Goal: Check status: Check status

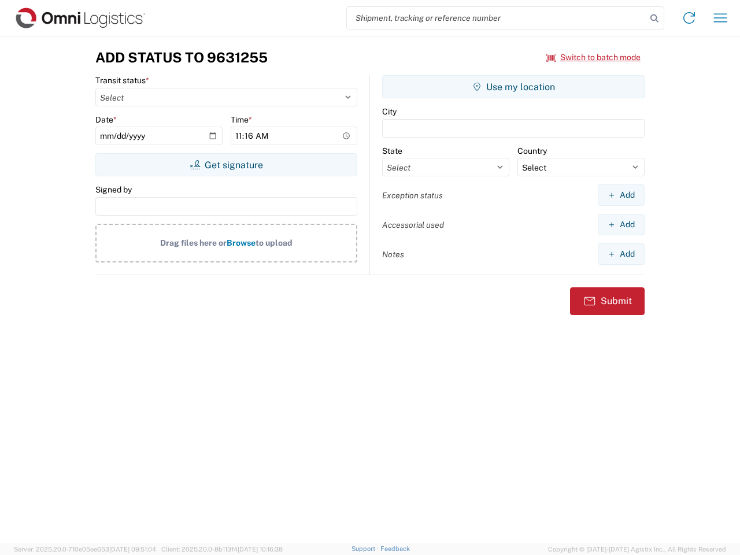
click at [497, 18] on input "search" at bounding box center [497, 18] width 300 height 22
click at [655, 19] on icon at bounding box center [654, 18] width 16 height 16
click at [689, 18] on icon at bounding box center [689, 18] width 19 height 19
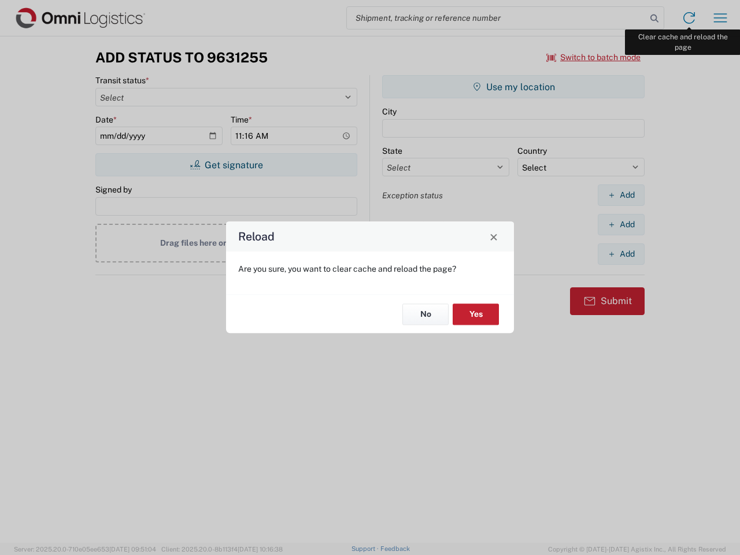
click at [720, 18] on div "Reload Are you sure, you want to clear cache and reload the page? No Yes" at bounding box center [370, 277] width 740 height 555
click at [594, 57] on div "Reload Are you sure, you want to clear cache and reload the page? No Yes" at bounding box center [370, 277] width 740 height 555
click at [226, 165] on div "Reload Are you sure, you want to clear cache and reload the page? No Yes" at bounding box center [370, 277] width 740 height 555
click at [513, 87] on div "Reload Are you sure, you want to clear cache and reload the page? No Yes" at bounding box center [370, 277] width 740 height 555
click at [621, 195] on div "Reload Are you sure, you want to clear cache and reload the page? No Yes" at bounding box center [370, 277] width 740 height 555
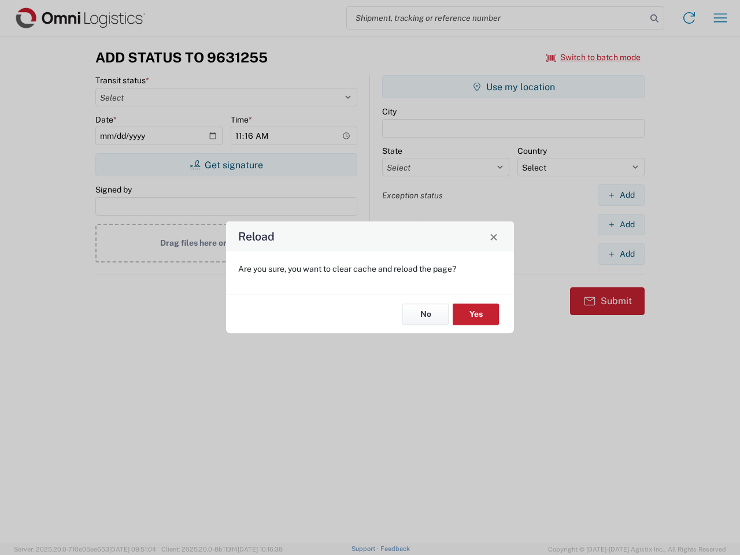
click at [621, 224] on div "Reload Are you sure, you want to clear cache and reload the page? No Yes" at bounding box center [370, 277] width 740 height 555
click at [621, 254] on div "Reload Are you sure, you want to clear cache and reload the page? No Yes" at bounding box center [370, 277] width 740 height 555
